Goal: Task Accomplishment & Management: Manage account settings

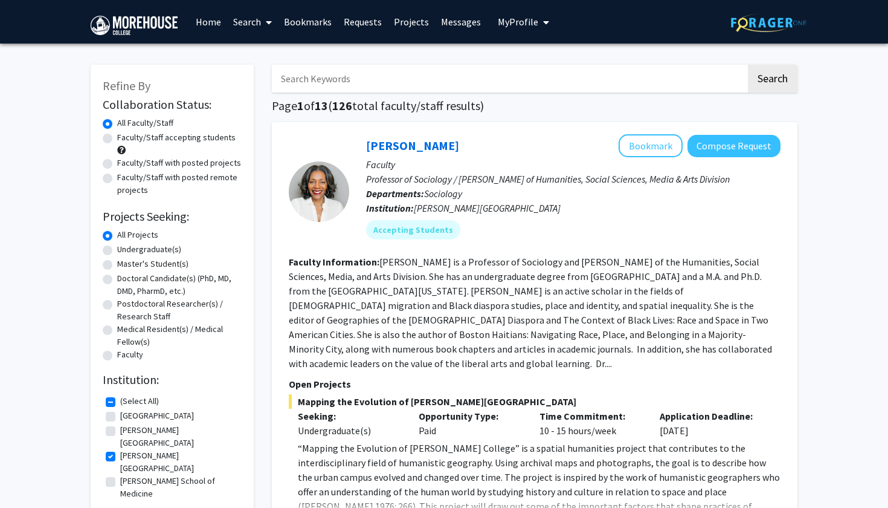
click at [514, 27] on span "My Profile" at bounding box center [518, 22] width 40 height 12
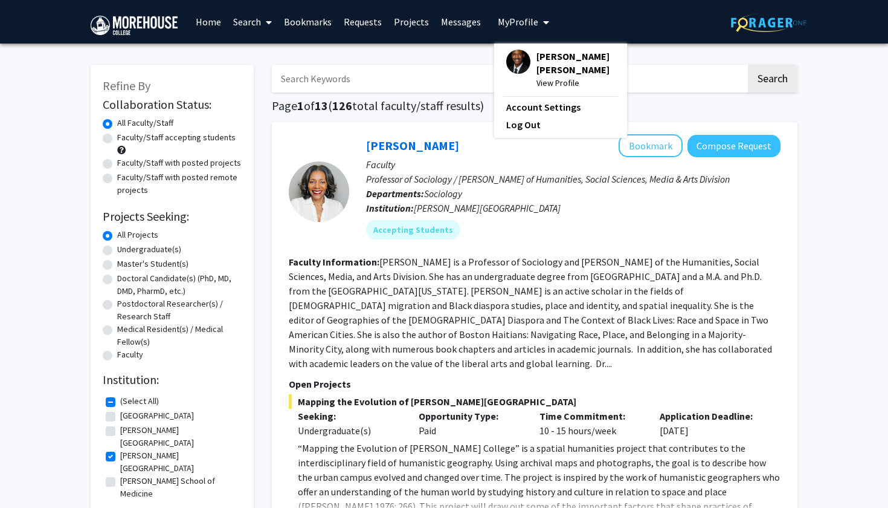
click at [540, 59] on span "[PERSON_NAME] [PERSON_NAME]" at bounding box center [576, 63] width 79 height 27
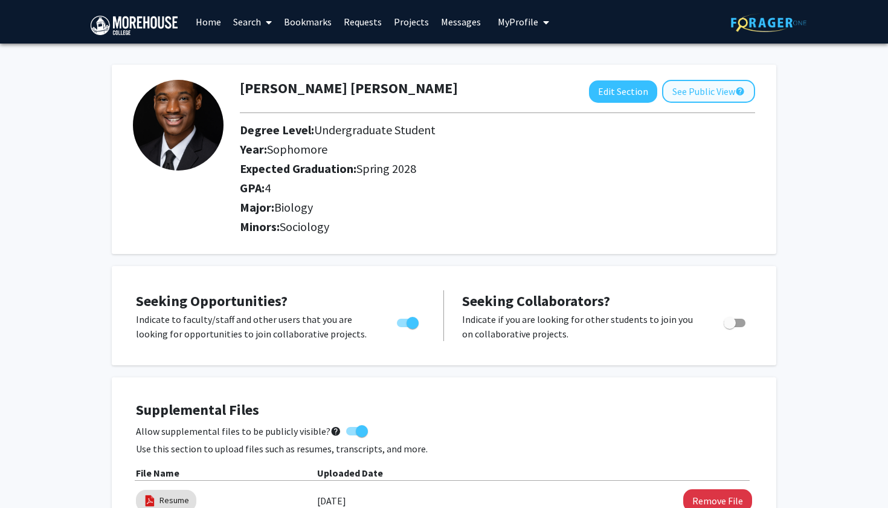
click at [714, 94] on button "See Public View help" at bounding box center [708, 91] width 93 height 23
